Goal: Complete application form: Complete application form

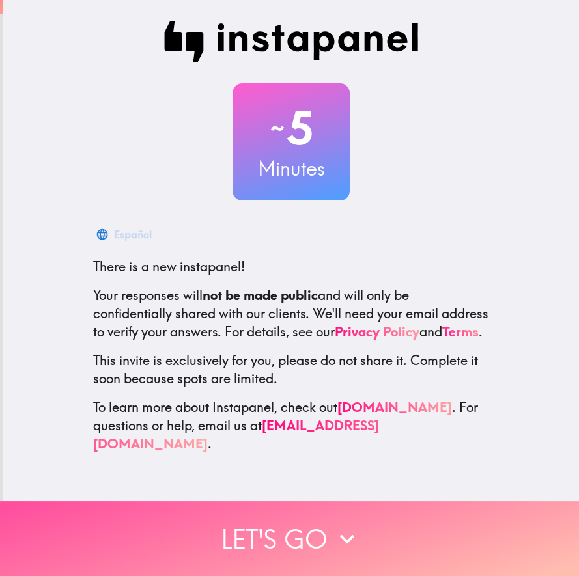
click at [316, 540] on button "Let's go" at bounding box center [289, 538] width 579 height 75
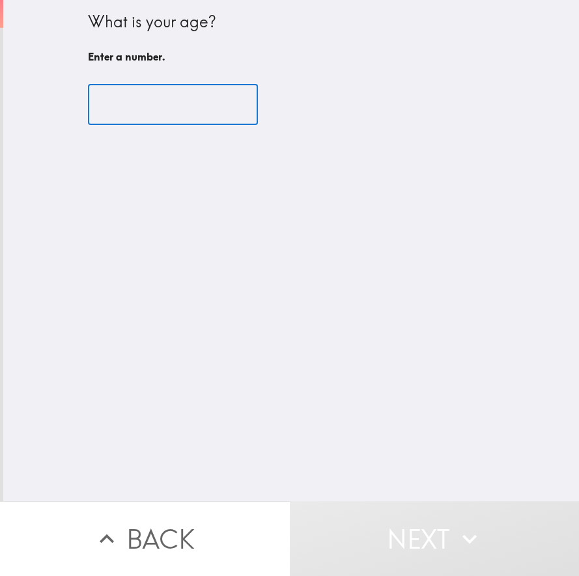
click at [169, 115] on input "number" at bounding box center [173, 105] width 170 height 40
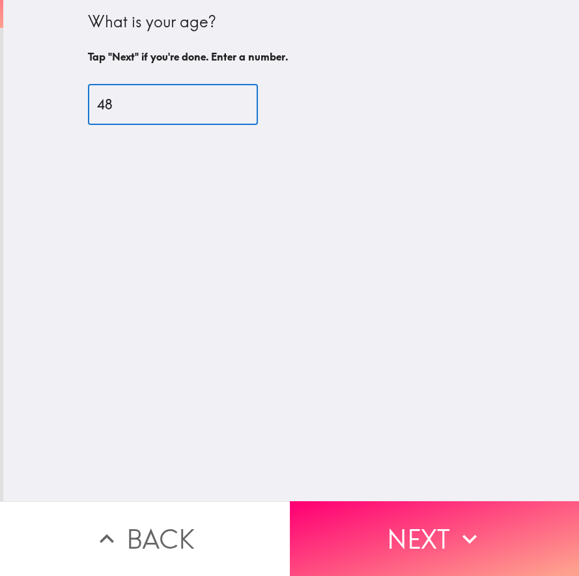
type input "48"
click at [383, 521] on button "Next" at bounding box center [435, 538] width 290 height 75
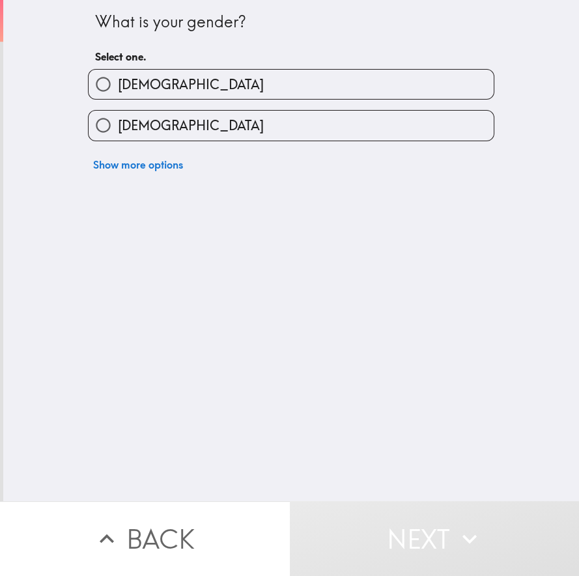
click at [219, 90] on label "[DEMOGRAPHIC_DATA]" at bounding box center [291, 84] width 405 height 29
click at [118, 90] on input "[DEMOGRAPHIC_DATA]" at bounding box center [103, 84] width 29 height 29
radio input "true"
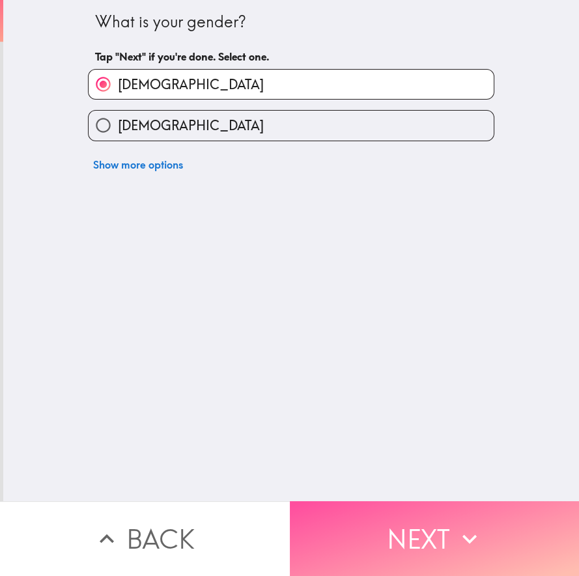
click at [402, 536] on button "Next" at bounding box center [435, 538] width 290 height 75
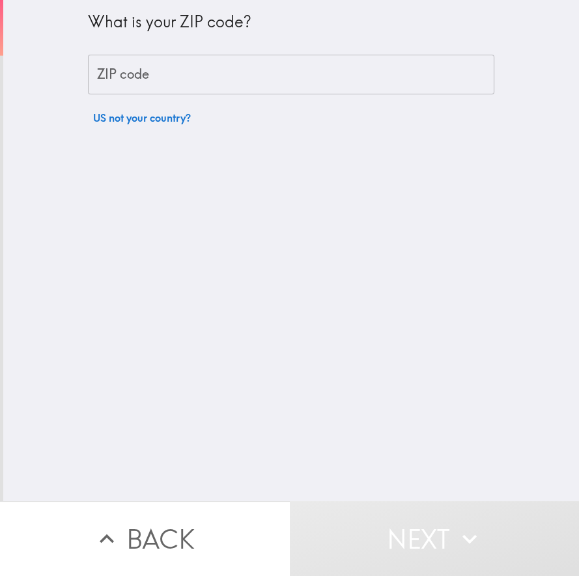
click at [212, 71] on input "ZIP code" at bounding box center [291, 75] width 406 height 40
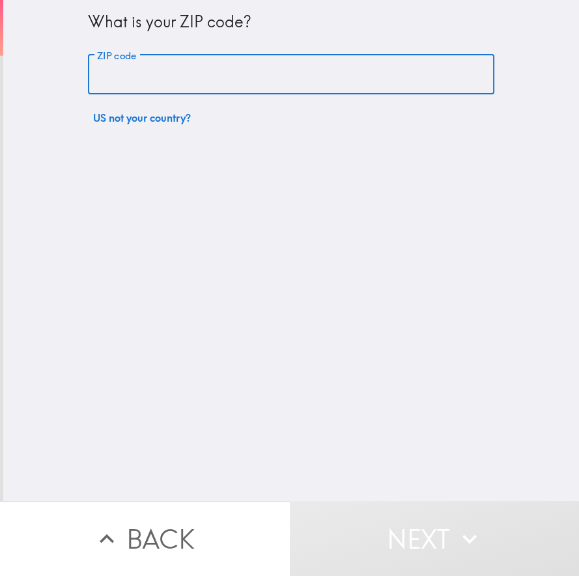
type input "60626"
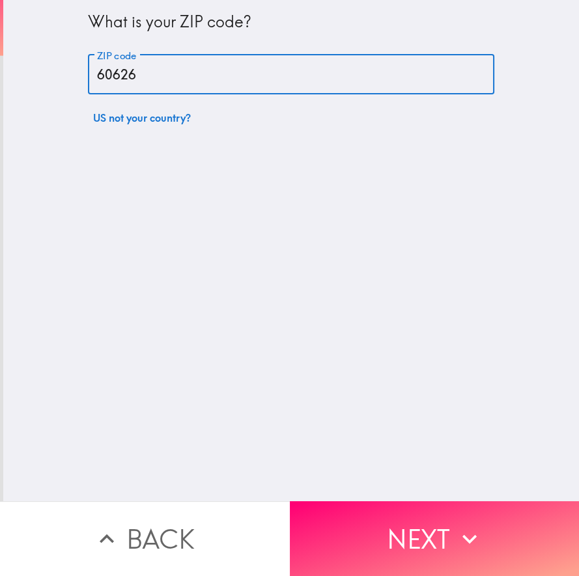
click at [455, 526] on icon "button" at bounding box center [469, 539] width 29 height 29
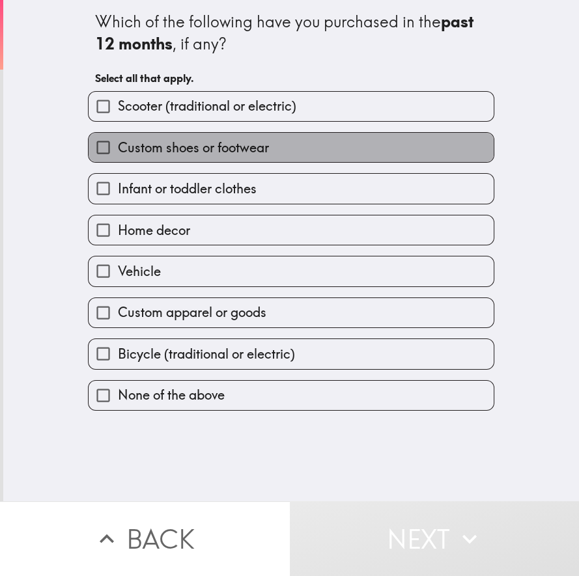
click at [251, 142] on span "Custom shoes or footwear" at bounding box center [193, 148] width 151 height 18
click at [118, 142] on input "Custom shoes or footwear" at bounding box center [103, 147] width 29 height 29
checkbox input "true"
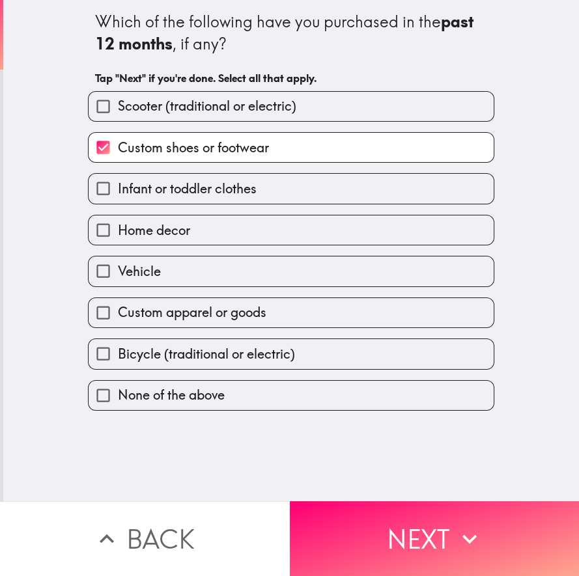
click at [262, 309] on label "Custom apparel or goods" at bounding box center [291, 312] width 405 height 29
click at [118, 309] on input "Custom apparel or goods" at bounding box center [103, 312] width 29 height 29
checkbox input "true"
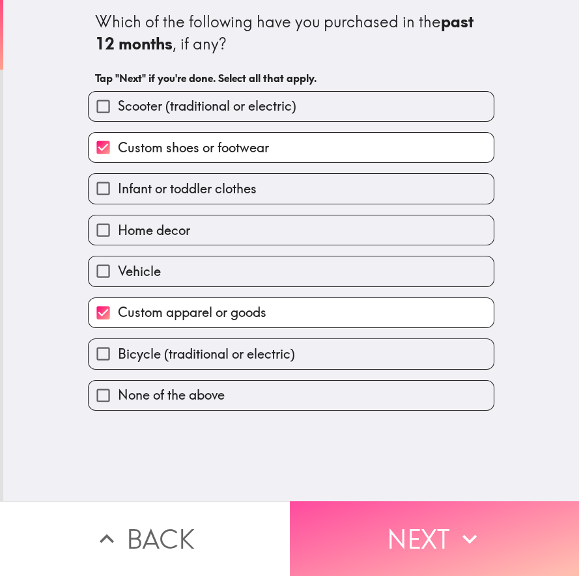
click at [393, 534] on button "Next" at bounding box center [435, 538] width 290 height 75
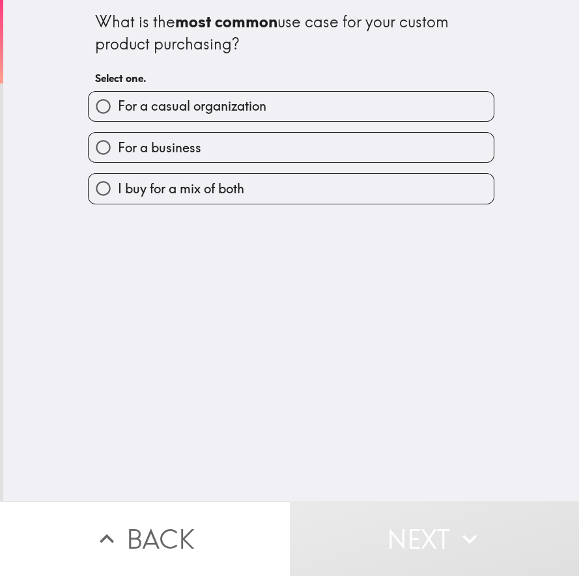
click at [252, 195] on label "I buy for a mix of both" at bounding box center [291, 188] width 405 height 29
click at [118, 195] on input "I buy for a mix of both" at bounding box center [103, 188] width 29 height 29
radio input "true"
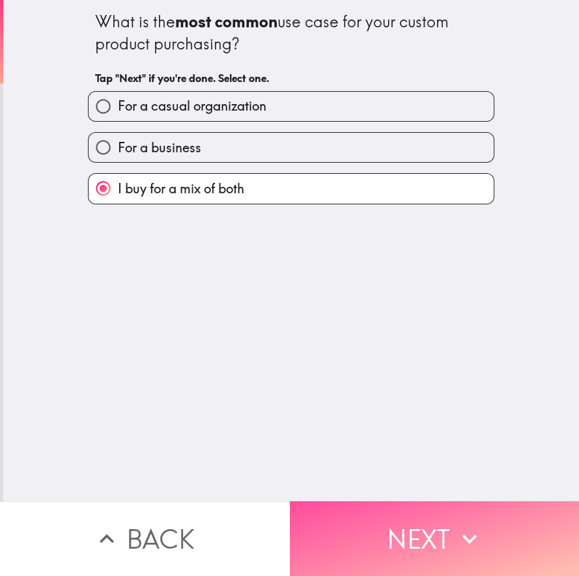
click at [419, 517] on button "Next" at bounding box center [435, 538] width 290 height 75
